Goal: Communication & Community: Answer question/provide support

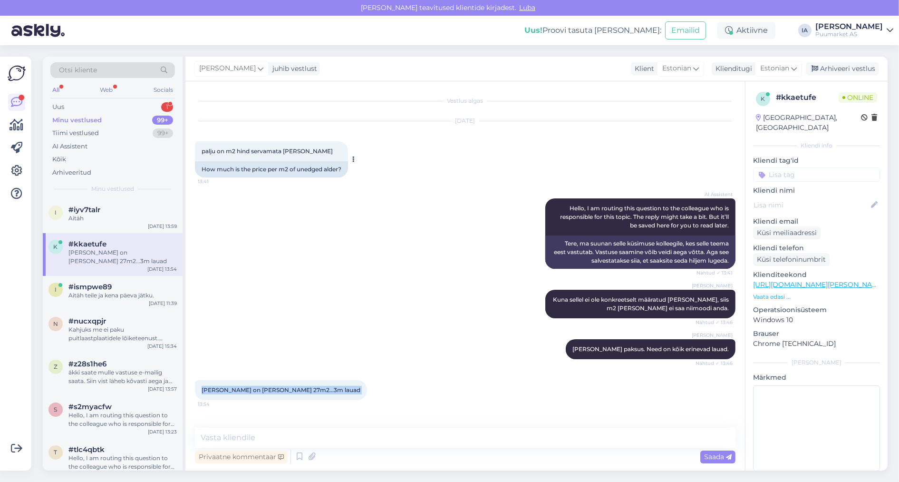
scroll to position [54, 0]
click at [110, 107] on div "Uus 1" at bounding box center [112, 106] width 125 height 13
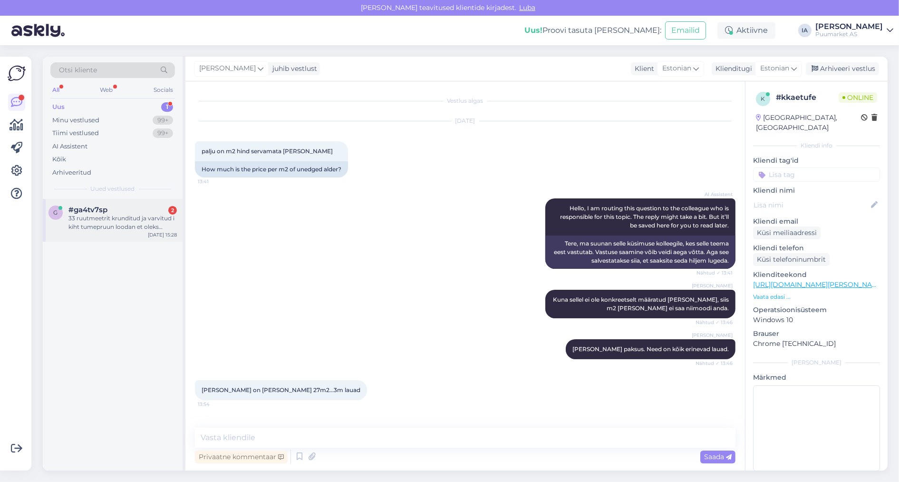
click at [118, 231] on div "33 ruutmeetrit krunditud ja varvitud i kiht tumepruun loodan et oleks koheselt …" at bounding box center [122, 222] width 108 height 17
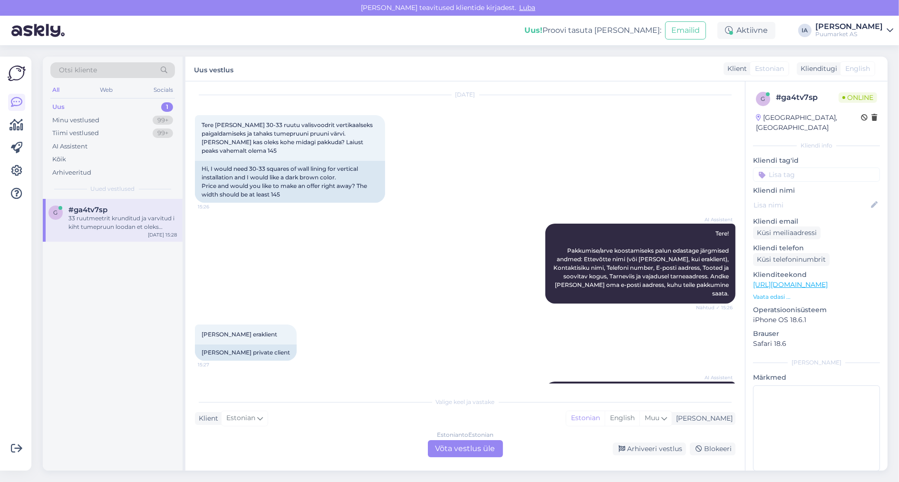
scroll to position [19, 0]
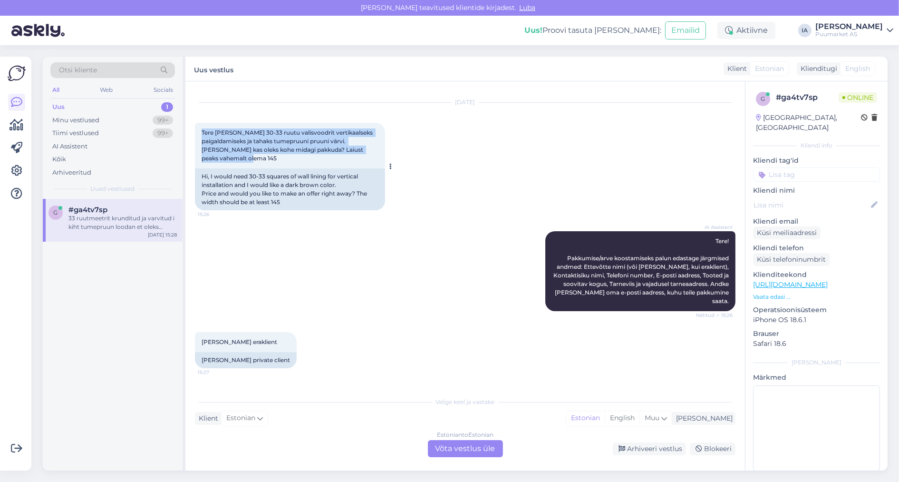
drag, startPoint x: 203, startPoint y: 136, endPoint x: 305, endPoint y: 181, distance: 112.0
click at [305, 168] on div "Tere [PERSON_NAME] 30-33 ruutu valisvoodrit vertikaalseks paigaldamiseks ja tah…" at bounding box center [290, 146] width 190 height 46
copy span "Tere [PERSON_NAME] 30-33 ruutu valisvoodrit vertikaalseks paigaldamiseks ja tah…"
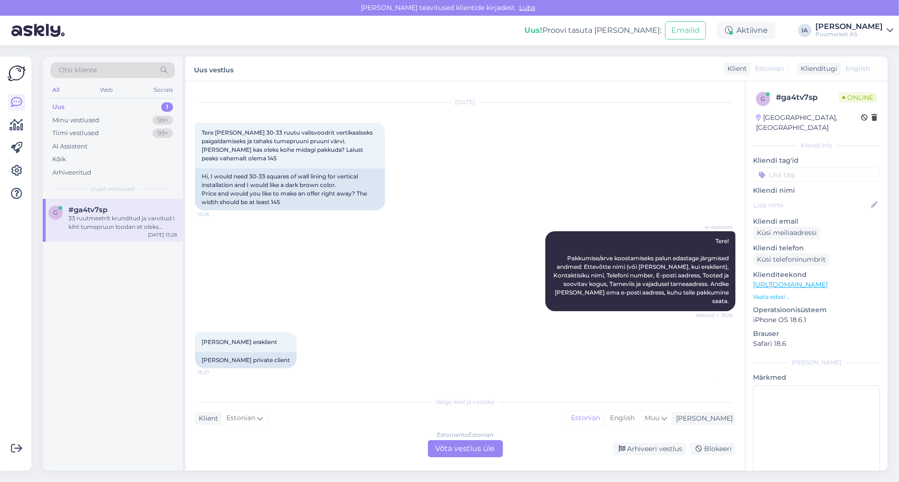
click at [458, 450] on div "Estonian to Estonian Võta vestlus üle" at bounding box center [465, 448] width 75 height 17
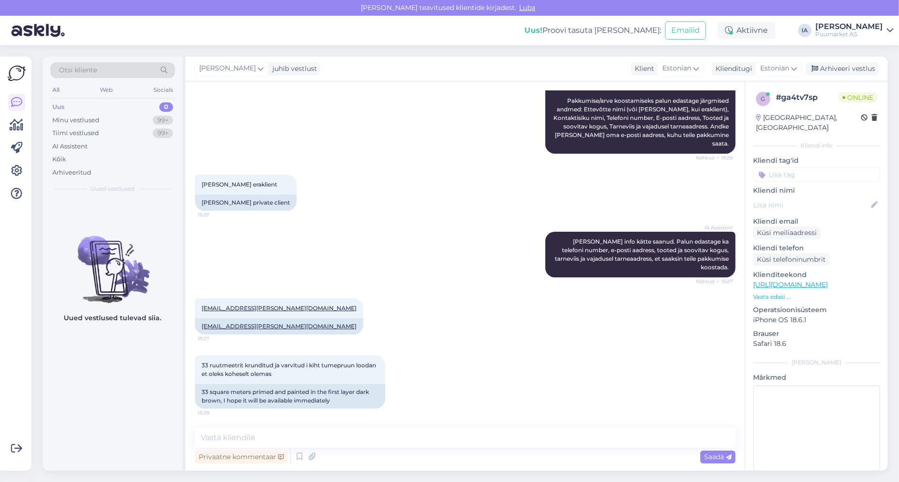
scroll to position [294, 0]
drag, startPoint x: 200, startPoint y: 286, endPoint x: 294, endPoint y: 291, distance: 94.3
click at [294, 298] on div "[EMAIL_ADDRESS][PERSON_NAME][DOMAIN_NAME] 15:27" at bounding box center [279, 308] width 168 height 20
copy link "[EMAIL_ADDRESS][PERSON_NAME][DOMAIN_NAME]"
drag, startPoint x: 202, startPoint y: 347, endPoint x: 384, endPoint y: 361, distance: 182.2
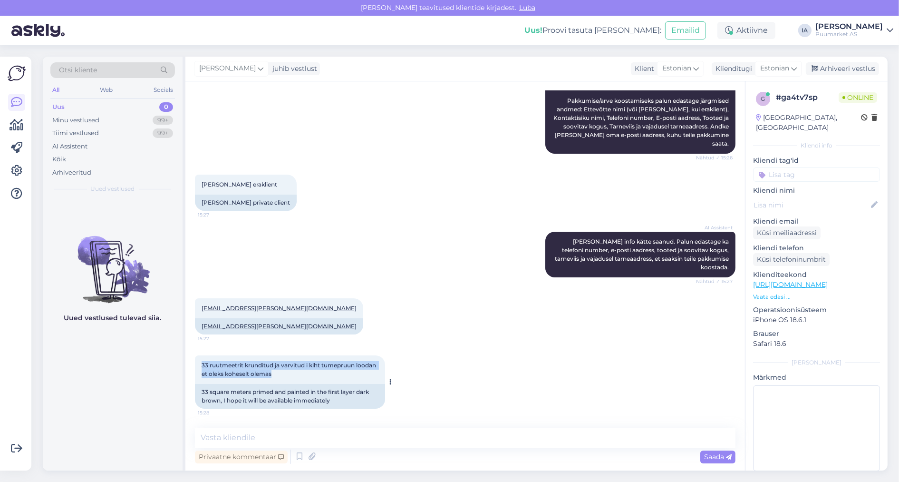
click at [384, 361] on div "33 ruutmeetrit krunditud ja varvitud i kiht tumepruun loodan et oleks koheselt …" at bounding box center [290, 369] width 190 height 29
copy span "33 ruutmeetrit krunditud ja varvitud i kiht tumepruun loodan et oleks koheselt …"
click at [272, 456] on div "Privaatne kommentaar" at bounding box center [241, 456] width 93 height 13
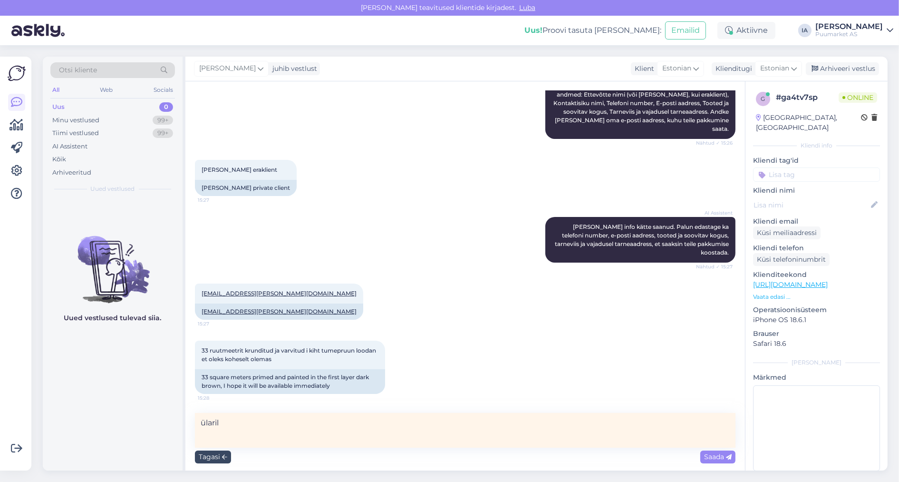
type textarea "ülarile"
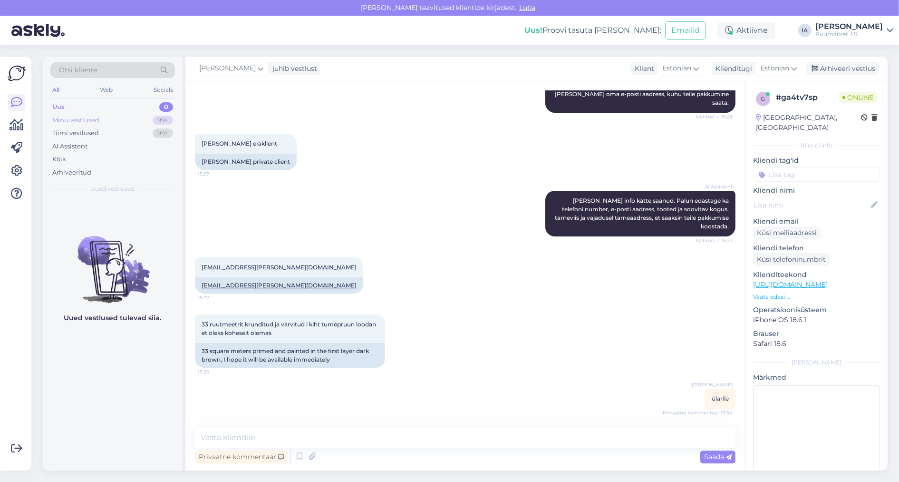
click at [107, 127] on div "Minu vestlused 99+" at bounding box center [112, 120] width 125 height 13
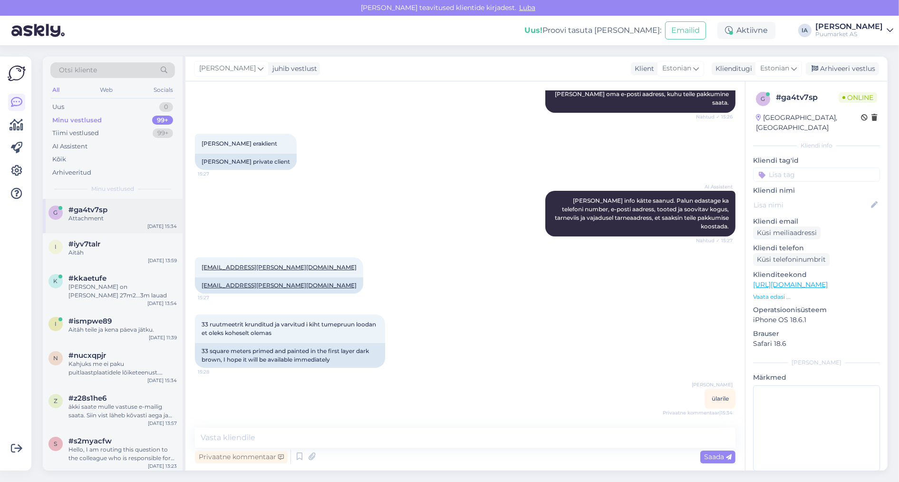
click at [101, 223] on div "Attachment" at bounding box center [122, 218] width 108 height 9
click at [305, 454] on icon at bounding box center [299, 456] width 11 height 14
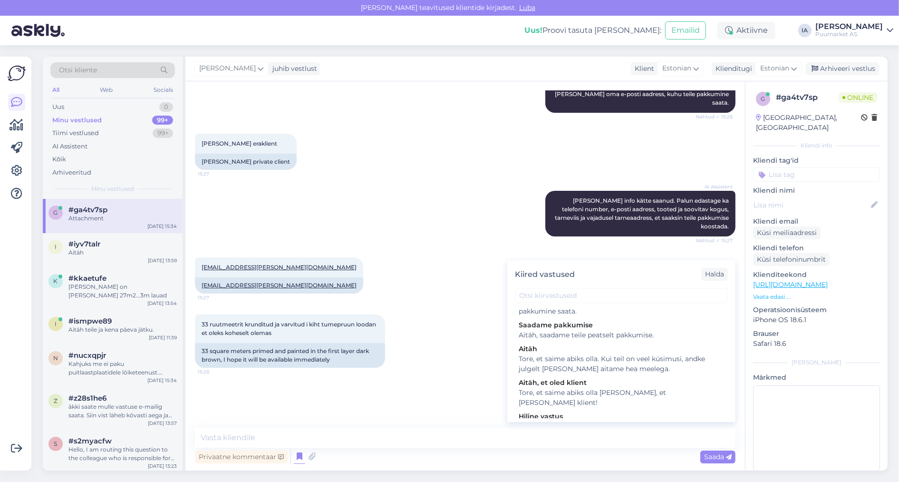
scroll to position [216, 0]
click at [667, 341] on div "Aitäh, saadame teile peatselt pakkumise." at bounding box center [621, 336] width 205 height 10
type textarea "Aitäh, saadame teile peatselt pakkumise."
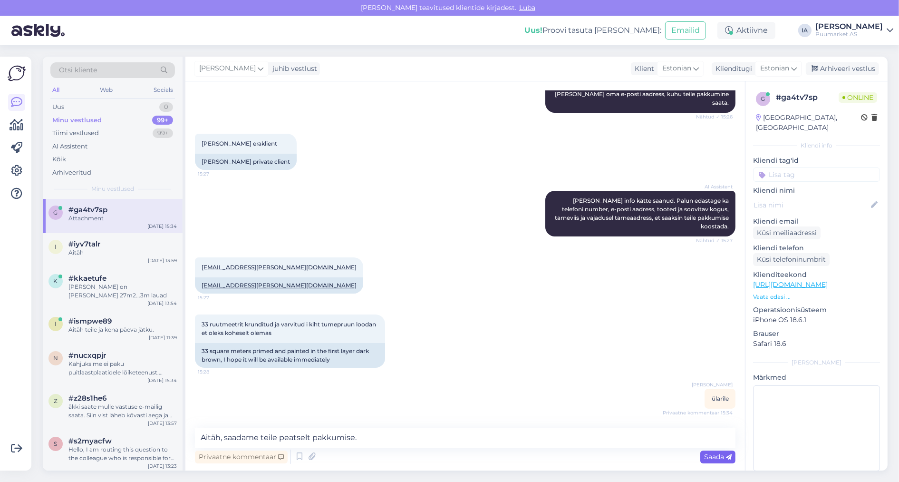
click at [721, 455] on span "Saada" at bounding box center [718, 456] width 28 height 9
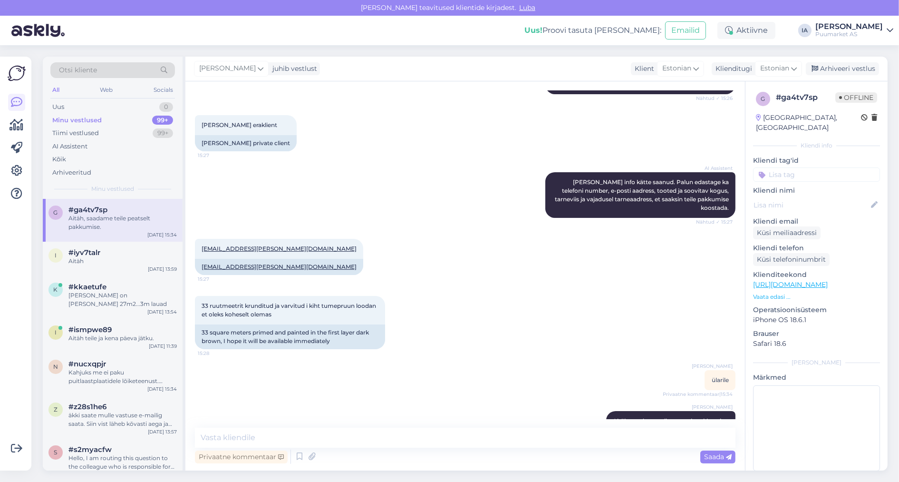
scroll to position [380, 0]
